Goal: Browse casually

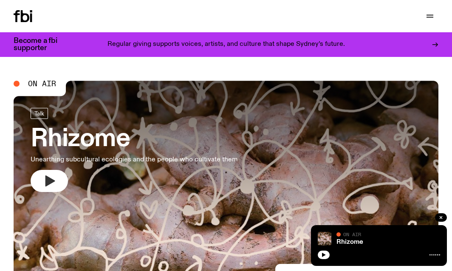
click at [46, 188] on button "button" at bounding box center [49, 181] width 37 height 22
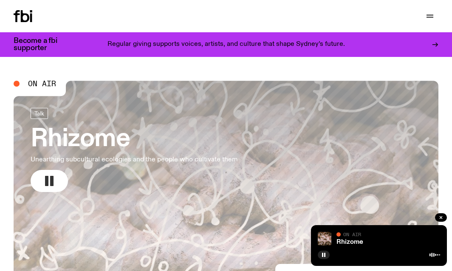
click at [54, 177] on icon "button" at bounding box center [49, 181] width 14 height 14
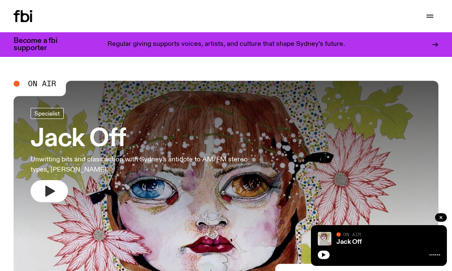
click at [52, 194] on icon "button" at bounding box center [49, 191] width 14 height 14
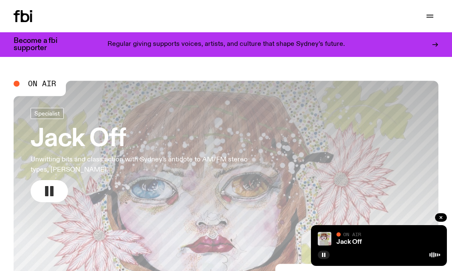
click at [51, 192] on rect "button" at bounding box center [51, 191] width 3 height 10
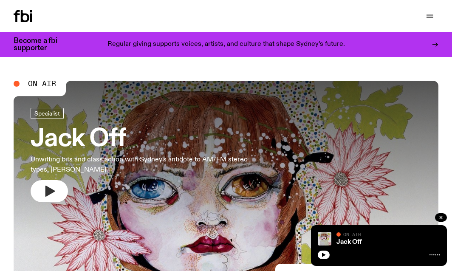
click at [48, 192] on icon "button" at bounding box center [50, 190] width 10 height 11
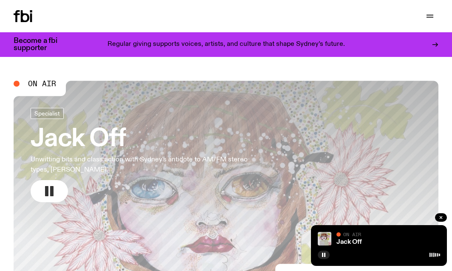
click at [58, 189] on button "button" at bounding box center [49, 191] width 37 height 22
